Goal: Information Seeking & Learning: Learn about a topic

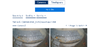
scroll to position [27, 0]
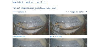
click at [31, 22] on img at bounding box center [31, 25] width 37 height 21
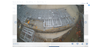
click at [90, 6] on icon at bounding box center [90, 6] width 2 height 2
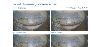
scroll to position [33, 0]
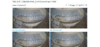
click at [31, 19] on img at bounding box center [31, 18] width 37 height 21
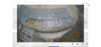
click at [87, 44] on icon at bounding box center [87, 44] width 2 height 3
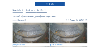
scroll to position [27, 0]
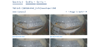
click at [27, 21] on img at bounding box center [31, 25] width 37 height 21
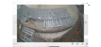
click at [90, 6] on icon at bounding box center [90, 6] width 2 height 2
